Goal: Task Accomplishment & Management: Manage account settings

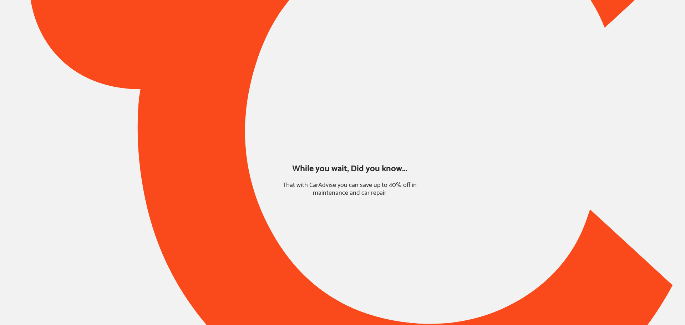
type input "*****"
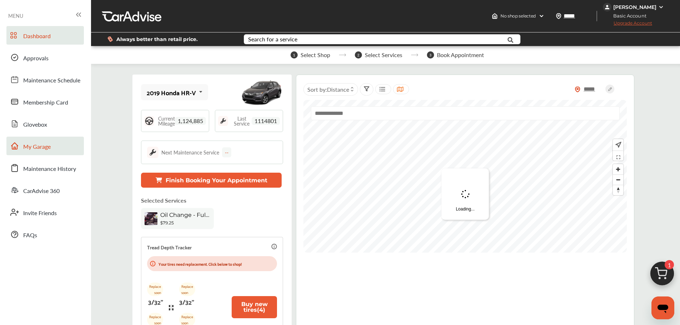
click at [56, 144] on link "My Garage" at bounding box center [44, 146] width 77 height 19
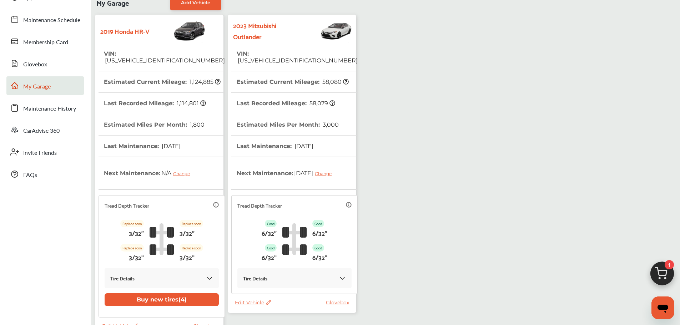
scroll to position [127, 0]
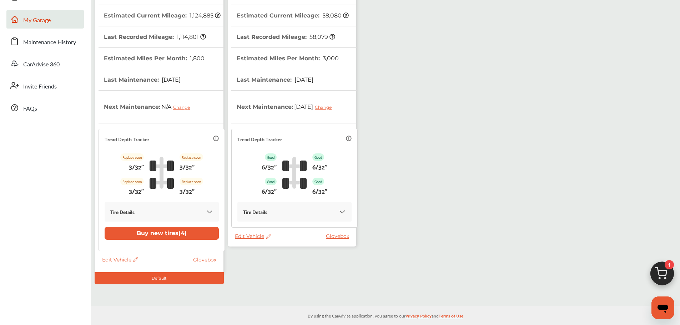
click at [249, 238] on span "Edit Vehicle" at bounding box center [253, 236] width 36 height 6
click at [267, 274] on div "Edit Remove Use this vehicle" at bounding box center [281, 256] width 64 height 37
click at [251, 235] on span "Edit Vehicle" at bounding box center [253, 236] width 36 height 6
click at [268, 268] on div "Use this vehicle" at bounding box center [283, 264] width 64 height 11
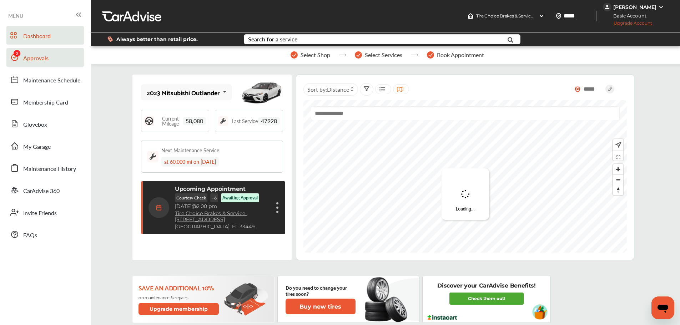
click at [33, 63] on link "Approvals" at bounding box center [44, 57] width 77 height 19
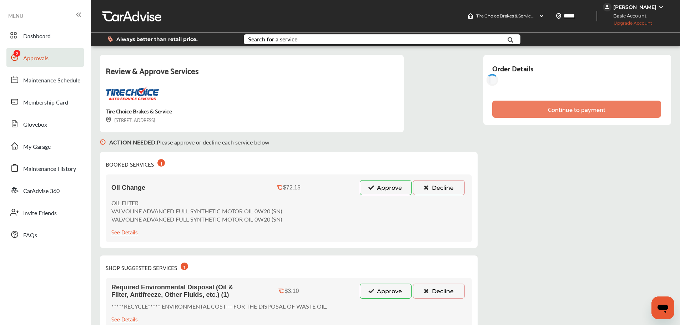
click at [388, 290] on button "Approve" at bounding box center [386, 291] width 52 height 15
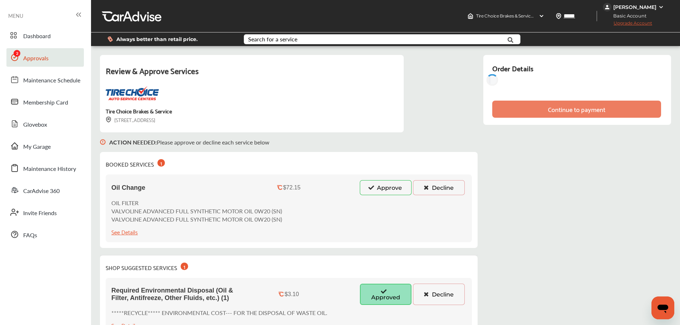
click at [386, 181] on button "Approve" at bounding box center [386, 187] width 52 height 15
